Goal: Find specific page/section: Find specific page/section

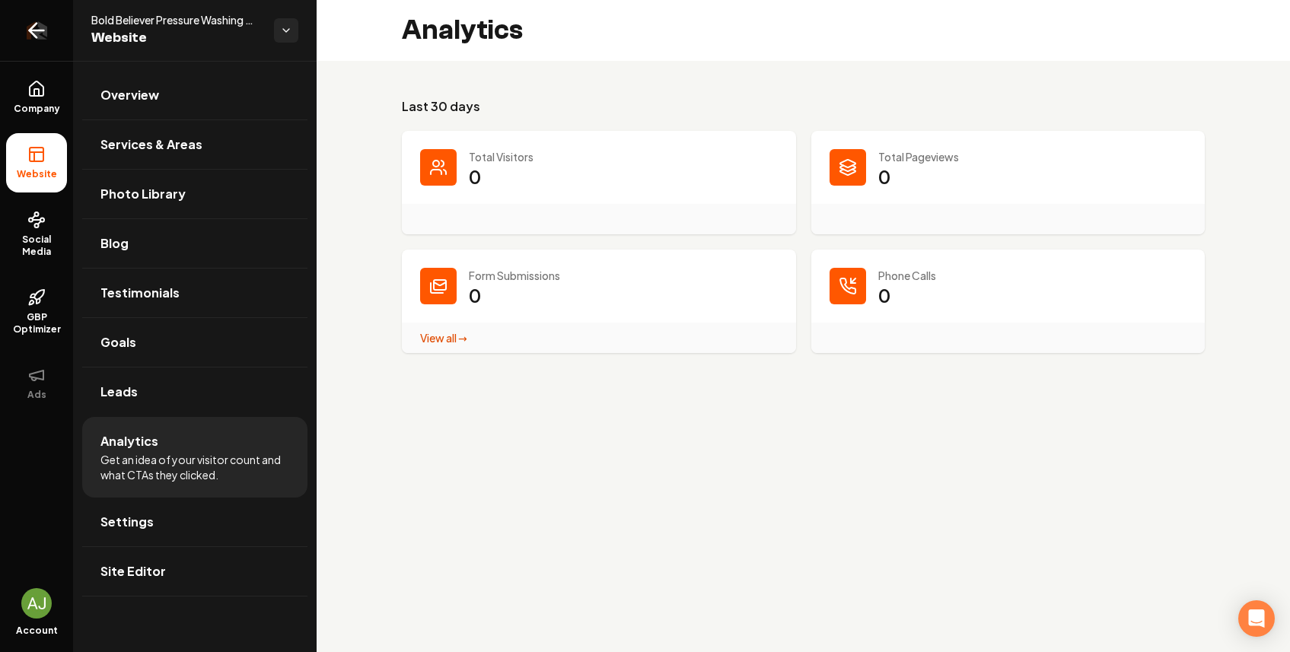
click at [30, 39] on link "Return to dashboard" at bounding box center [36, 30] width 73 height 61
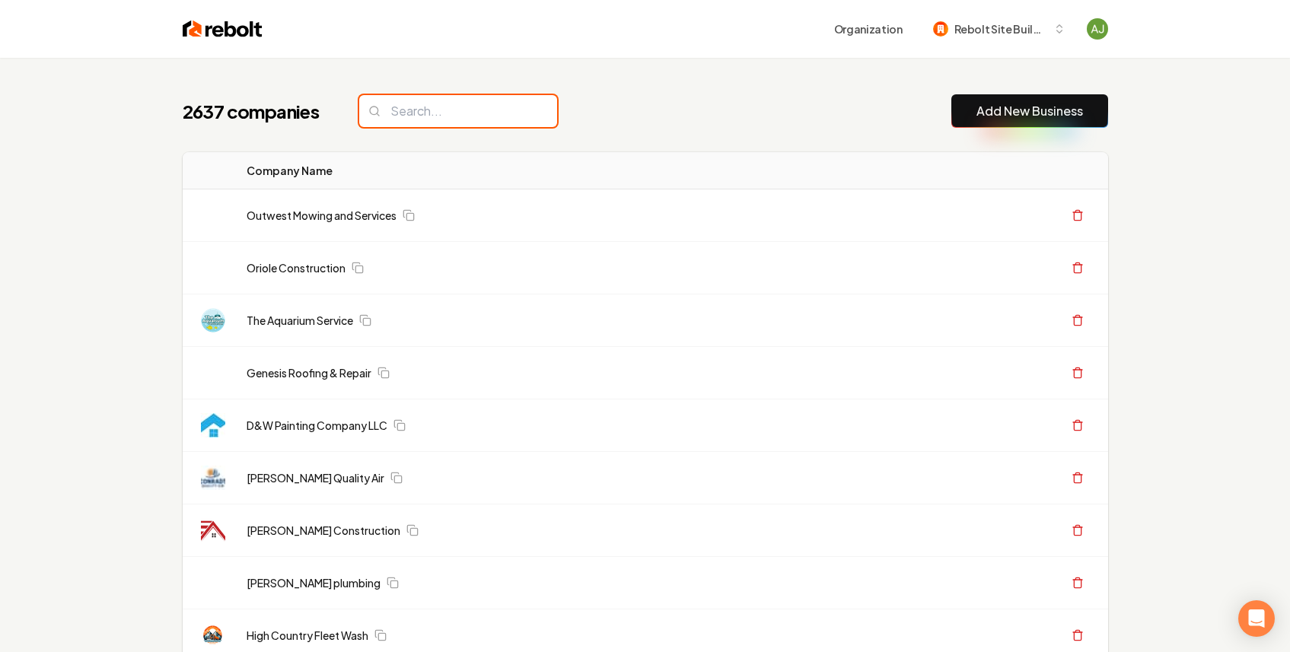
click at [424, 116] on input "search" at bounding box center [458, 111] width 198 height 32
click at [429, 106] on input "search" at bounding box center [458, 111] width 198 height 32
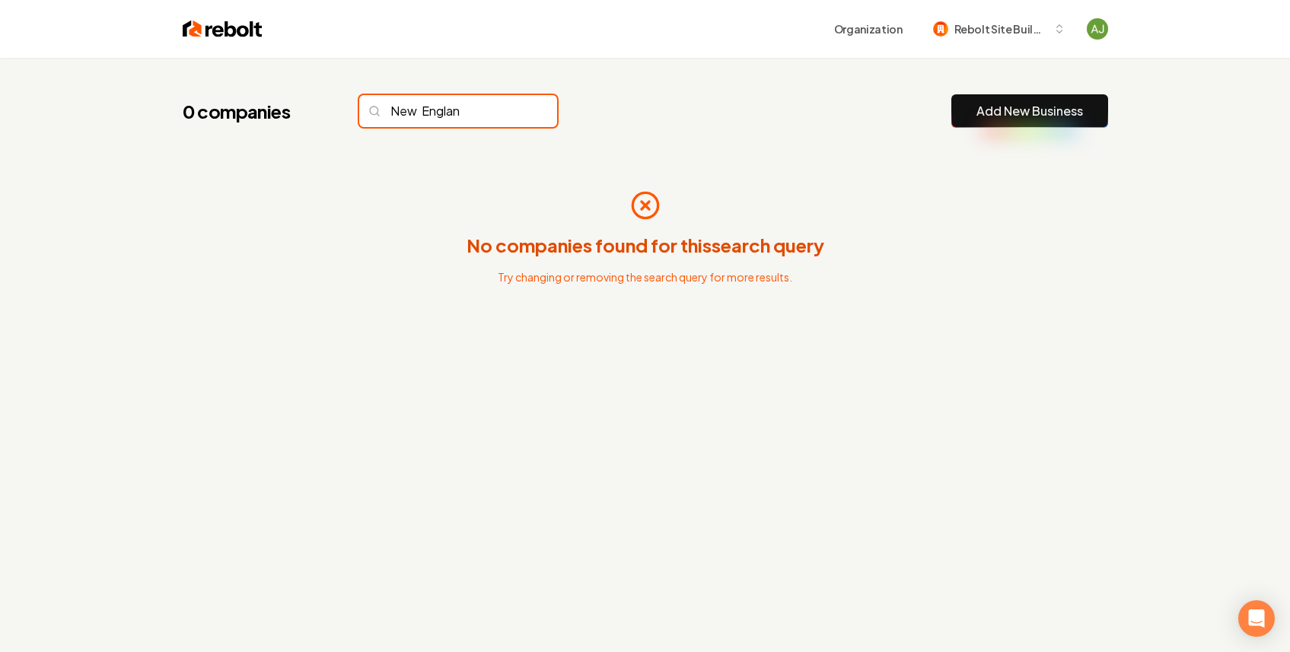
type input "[GEOGRAPHIC_DATA]"
click at [512, 117] on input "[GEOGRAPHIC_DATA]" at bounding box center [458, 111] width 198 height 32
click at [514, 113] on input "[GEOGRAPHIC_DATA]" at bounding box center [458, 111] width 198 height 32
click at [506, 111] on input "[GEOGRAPHIC_DATA]" at bounding box center [458, 111] width 198 height 32
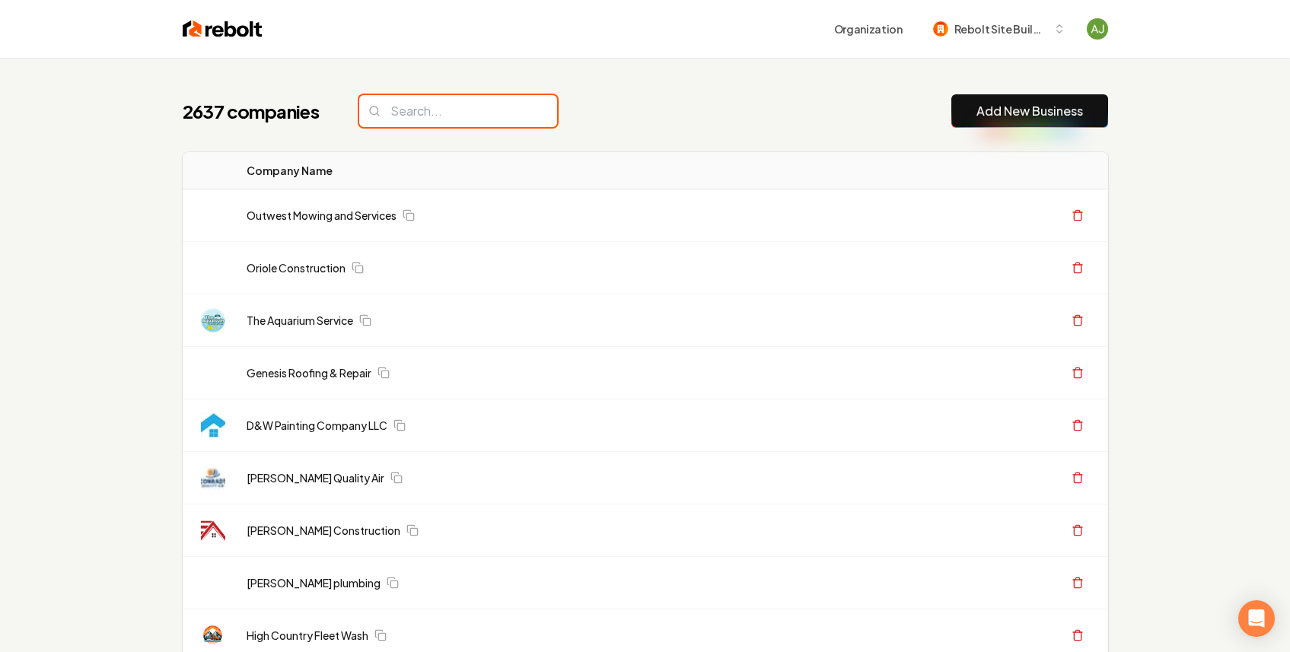
paste input "New England Boiler Works"
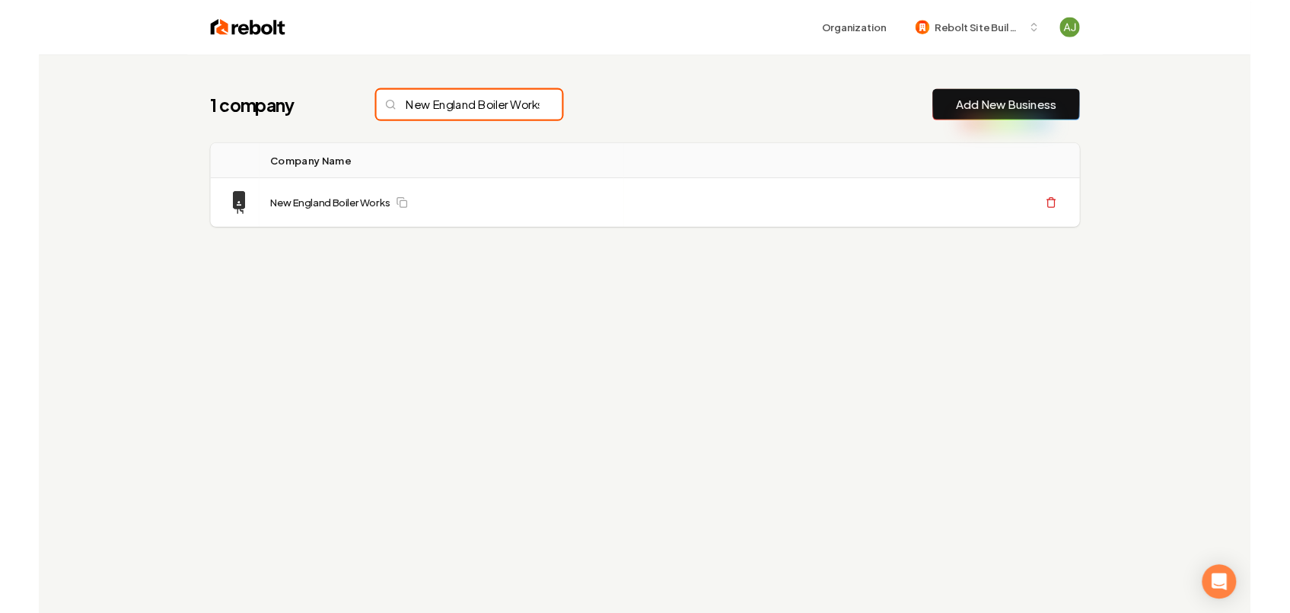
scroll to position [0, 32]
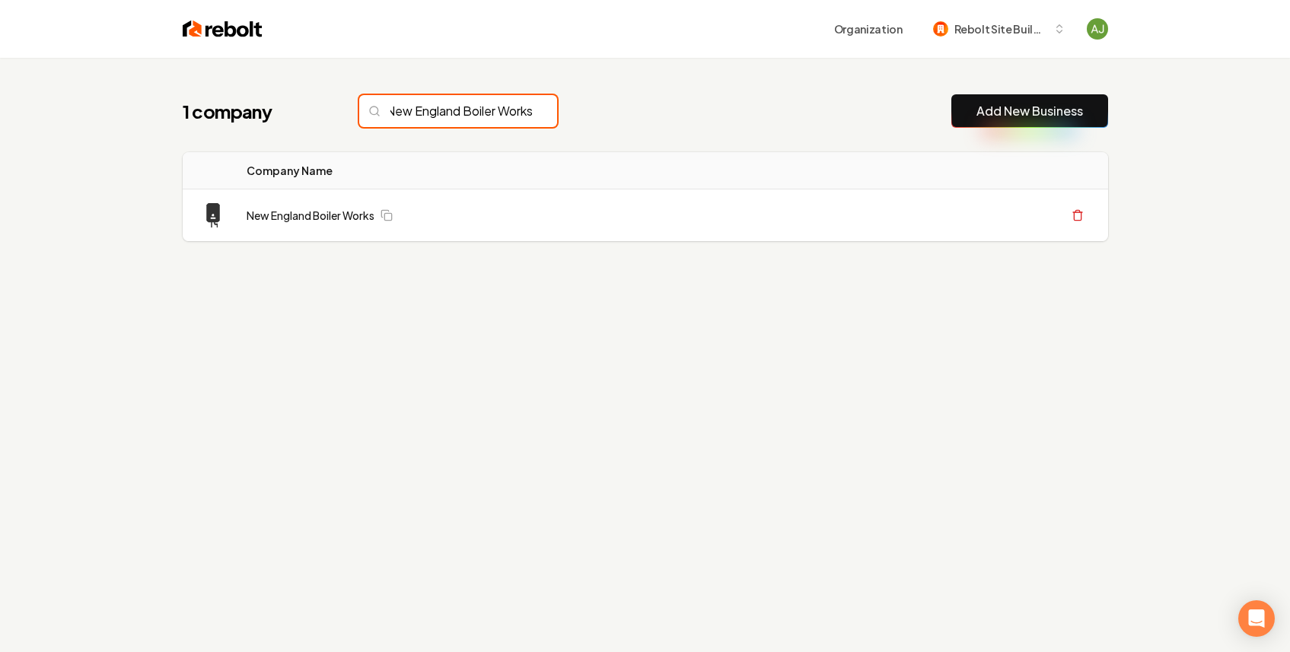
click at [493, 114] on input "New England Boiler Works" at bounding box center [458, 111] width 198 height 32
type input "New England Boiler Works"
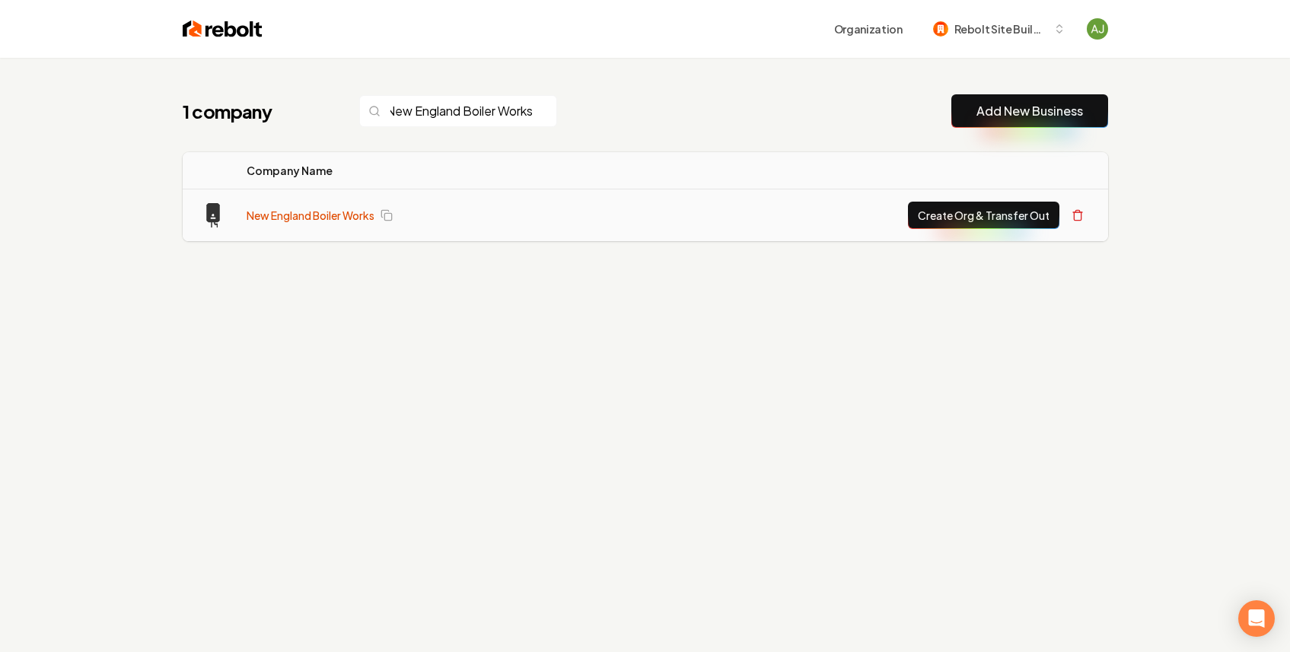
click at [333, 209] on link "New England Boiler Works" at bounding box center [311, 215] width 128 height 15
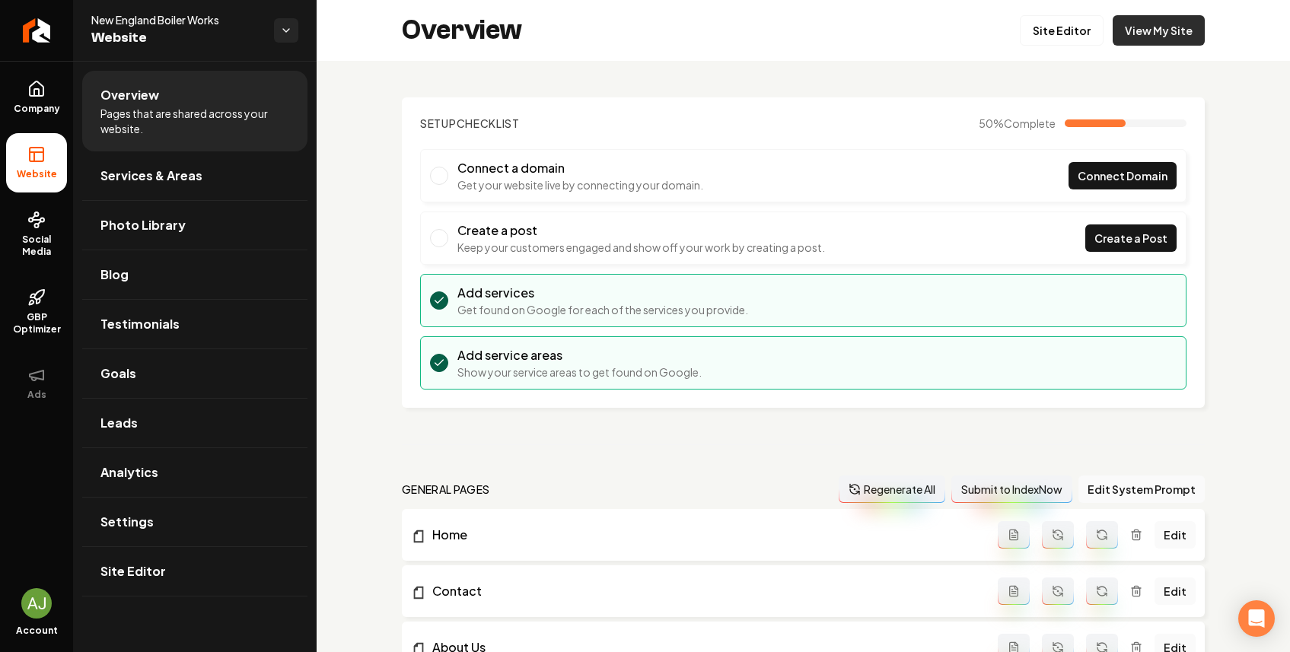
click at [1145, 25] on link "View My Site" at bounding box center [1159, 30] width 92 height 30
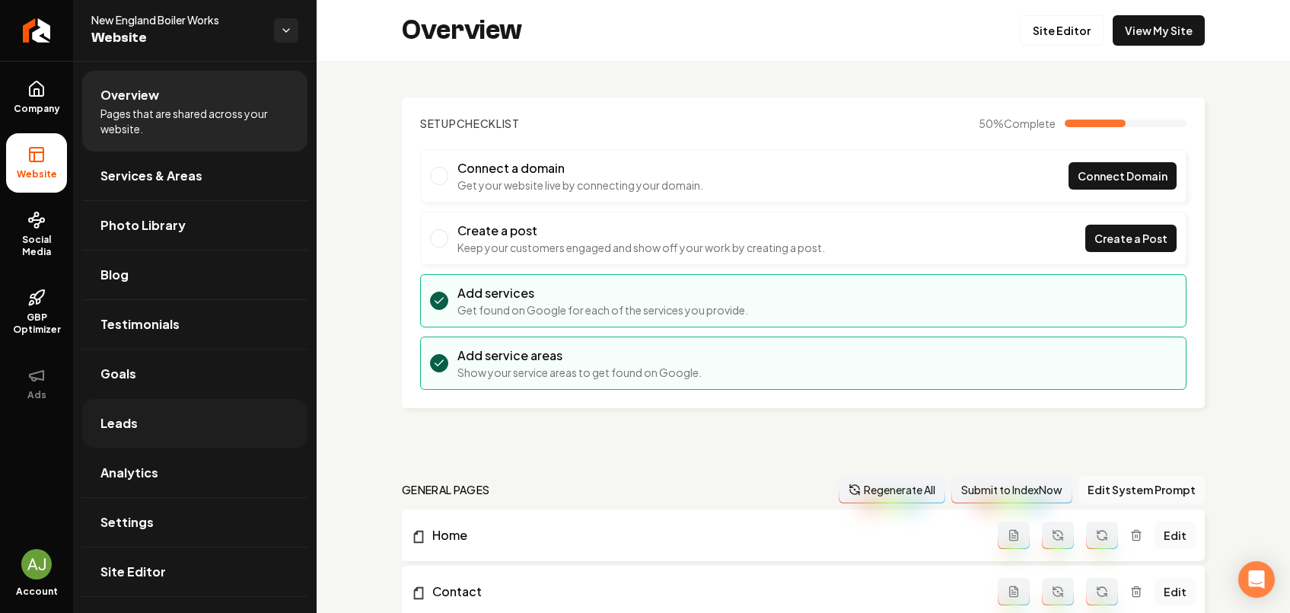
click at [154, 426] on link "Leads" at bounding box center [194, 423] width 225 height 49
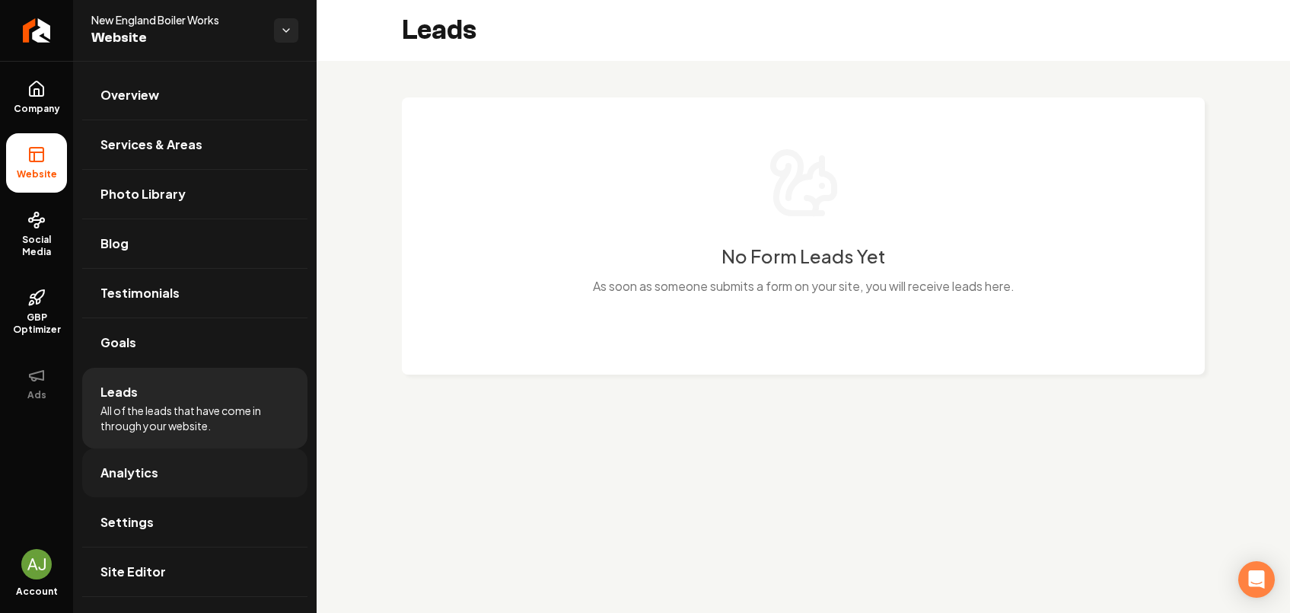
click at [127, 469] on span "Analytics" at bounding box center [129, 473] width 58 height 18
